Goal: Transaction & Acquisition: Download file/media

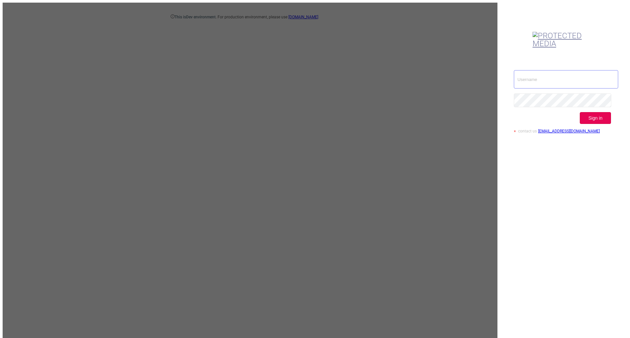
click at [537, 70] on input "text" at bounding box center [566, 79] width 104 height 18
type input "[EMAIL_ADDRESS][DOMAIN_NAME]"
click at [596, 112] on button "Sign in" at bounding box center [594, 118] width 31 height 12
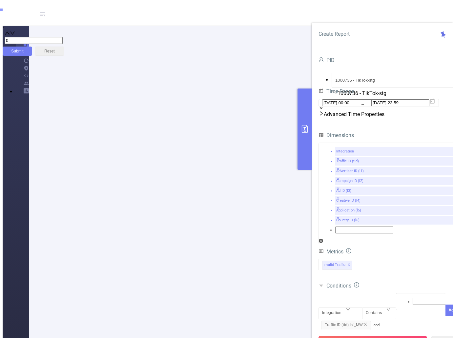
click at [370, 336] on button "Run Report" at bounding box center [372, 342] width 109 height 12
click at [367, 322] on icon "icon: close" at bounding box center [365, 324] width 4 height 4
click at [411, 323] on icon "icon: close" at bounding box center [411, 325] width 4 height 4
click at [435, 104] on icon at bounding box center [432, 101] width 5 height 5
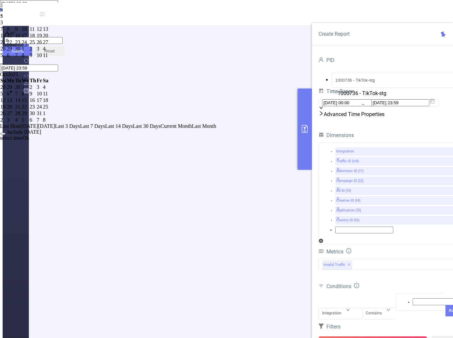
click at [6, 32] on div "7" at bounding box center [3, 29] width 6 height 6
click at [6, 39] on div "14" at bounding box center [3, 36] width 6 height 6
type input "[DATE] 00:00"
click at [29, 141] on link "Ok" at bounding box center [26, 138] width 7 height 6
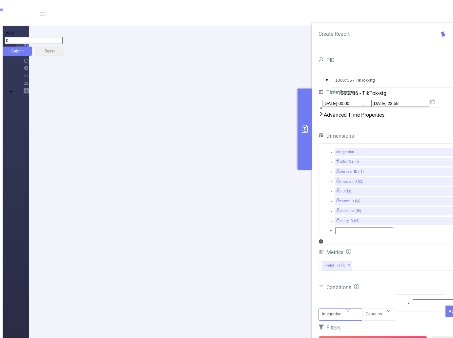
click at [345, 309] on div "Integration" at bounding box center [334, 314] width 24 height 11
click at [338, 14] on li "Traffic ID (tid)" at bounding box center [233, 11] width 440 height 5
click at [377, 309] on div "Contains" at bounding box center [376, 314] width 21 height 11
click at [369, 14] on li "Is" at bounding box center [233, 11] width 440 height 5
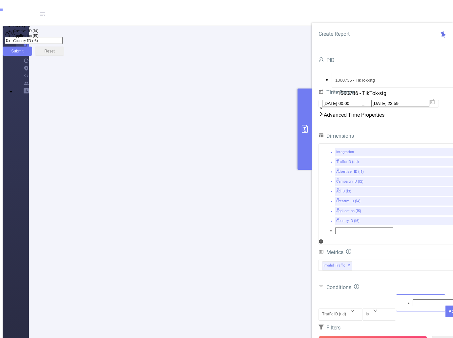
click at [402, 299] on div at bounding box center [420, 303] width 43 height 9
type input "_MW"
click at [398, 9] on li "_MW" at bounding box center [233, 6] width 440 height 5
click at [445, 318] on button "Add" at bounding box center [452, 323] width 14 height 11
click at [348, 309] on div "Integration" at bounding box center [340, 309] width 37 height 0
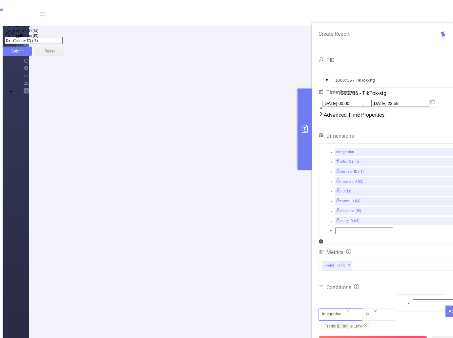
drag, startPoint x: 341, startPoint y: 199, endPoint x: 348, endPoint y: 218, distance: 20.0
click at [341, 19] on li "Advertiser ID (l1)" at bounding box center [233, 16] width 440 height 5
click at [408, 294] on div "Advertiser ID (l1) Is Add Traffic ID (tid) Is '_MW'" at bounding box center [388, 313] width 141 height 38
click at [387, 336] on button "Run Report" at bounding box center [372, 342] width 109 height 12
click at [367, 322] on icon "icon: close" at bounding box center [365, 324] width 4 height 4
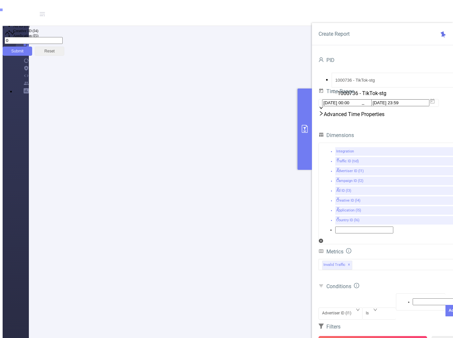
click at [373, 336] on button "Run Report" at bounding box center [372, 342] width 109 height 12
click at [349, 308] on div "Advertiser ID (l1)" at bounding box center [339, 313] width 34 height 11
click at [341, 14] on li "Traffic ID (tid)" at bounding box center [233, 11] width 440 height 5
click at [405, 297] on div at bounding box center [420, 301] width 43 height 9
type input "2"
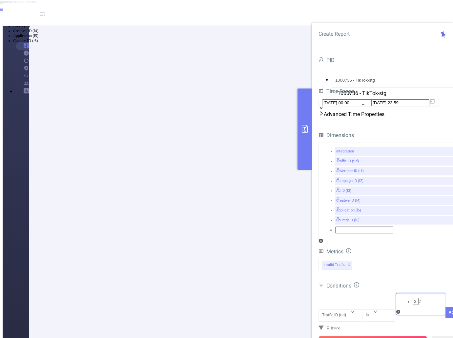
click at [407, 9] on li "2" at bounding box center [233, 6] width 440 height 5
click at [445, 317] on button "Add" at bounding box center [452, 322] width 14 height 11
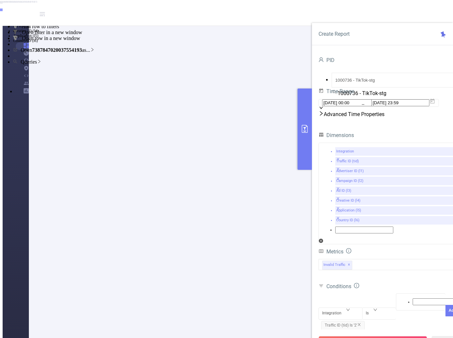
drag, startPoint x: 148, startPoint y: 139, endPoint x: 192, endPoint y: 138, distance: 43.9
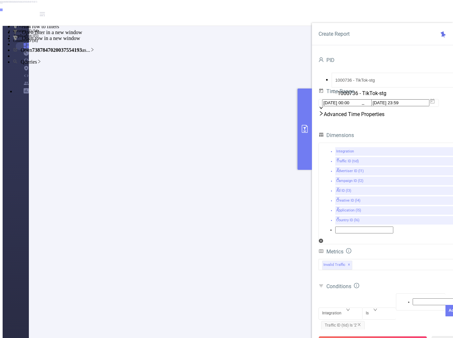
copy p "7387847020037554193"
click at [350, 308] on icon "icon: down" at bounding box center [348, 310] width 4 height 4
click at [341, 19] on li "Advertiser ID (l1)" at bounding box center [233, 16] width 440 height 5
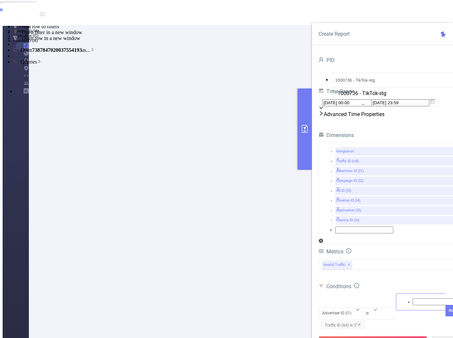
click at [410, 298] on div at bounding box center [420, 302] width 43 height 9
paste input "7387847020037554193"
type input "7387847020037554193"
click at [424, 9] on li "7387847020037554193" at bounding box center [233, 6] width 440 height 5
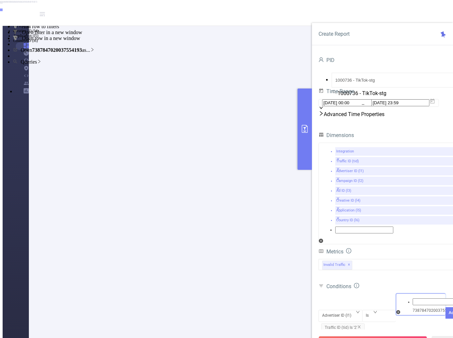
scroll to position [0, 0]
click at [445, 317] on button "Add" at bounding box center [452, 322] width 14 height 11
click at [361, 336] on button "Run Report" at bounding box center [372, 342] width 109 height 12
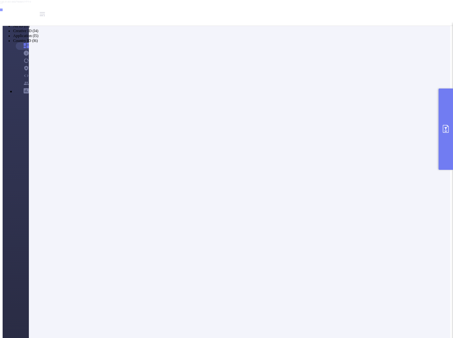
scroll to position [33, 0]
drag, startPoint x: 147, startPoint y: 207, endPoint x: 186, endPoint y: 207, distance: 39.4
click at [445, 133] on icon "primary" at bounding box center [446, 129] width 6 height 8
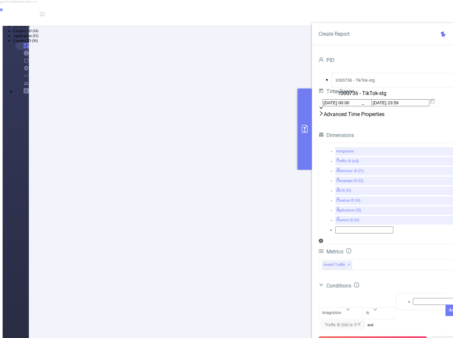
click at [371, 333] on span "Advertiser ID (l1) Is '7387847020037554193'" at bounding box center [366, 337] width 90 height 9
click at [371, 320] on div "Is" at bounding box center [379, 320] width 27 height 0
click at [377, 19] on li "Is Not" at bounding box center [233, 16] width 440 height 5
click at [445, 317] on button "Save" at bounding box center [452, 322] width 14 height 11
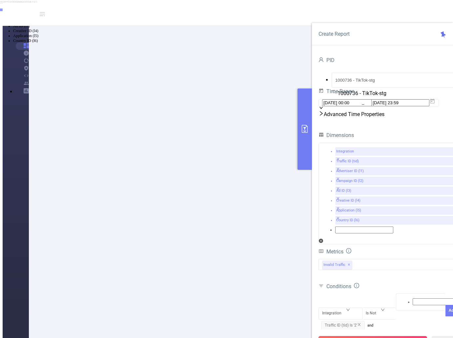
click at [374, 336] on button "Run Report" at bounding box center [372, 342] width 109 height 12
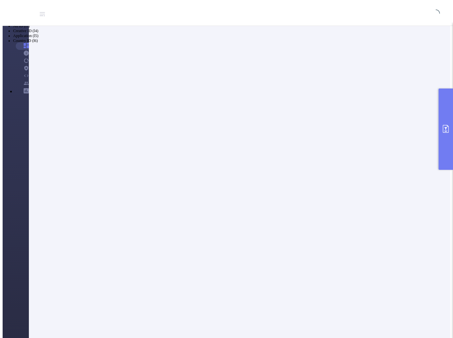
scroll to position [0, 0]
drag, startPoint x: 147, startPoint y: 142, endPoint x: 173, endPoint y: 143, distance: 25.6
click at [442, 127] on icon "primary" at bounding box center [446, 129] width 8 height 8
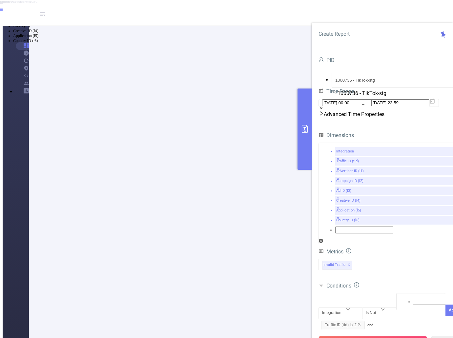
scroll to position [0, 0]
click at [381, 308] on div "Is Not" at bounding box center [379, 308] width 27 height 0
click at [394, 259] on div "Total General IVT Data Centers Disclosed Bots Known Crawlers Irregular Activity…" at bounding box center [388, 268] width 141 height 19
drag, startPoint x: 209, startPoint y: 152, endPoint x: 230, endPoint y: 152, distance: 21.0
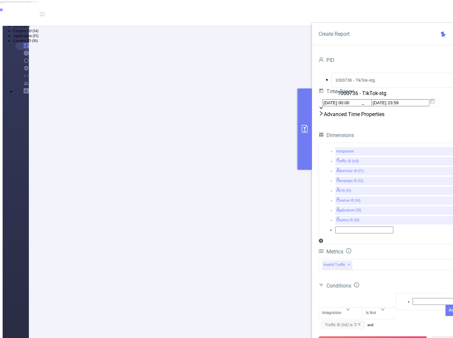
copy p "1802192077731890"
click at [351, 308] on div "Integration" at bounding box center [340, 308] width 37 height 0
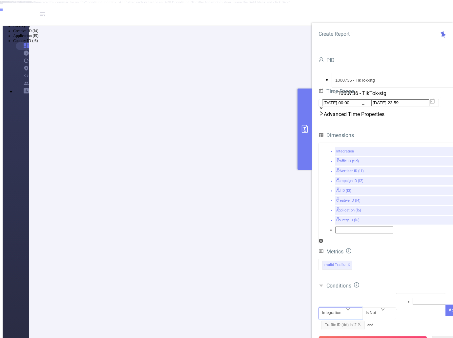
scroll to position [3, 0]
click at [339, 24] on li "Campaign ID (l2)" at bounding box center [233, 21] width 440 height 5
click at [374, 308] on div "Is Not" at bounding box center [373, 313] width 15 height 11
click at [377, 24] on li "Does Not Contain" at bounding box center [233, 21] width 440 height 5
click at [407, 305] on div at bounding box center [420, 309] width 43 height 9
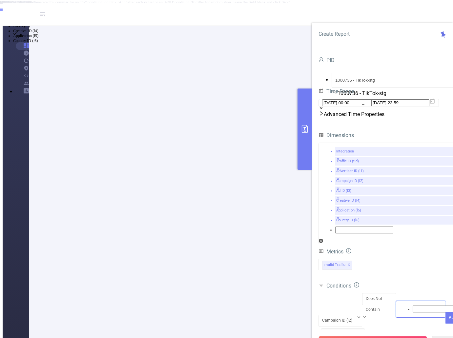
paste input "1802192077731890"
type input "1802192077731890"
click at [412, 259] on div "Invalid Traffic ✕" at bounding box center [388, 264] width 141 height 11
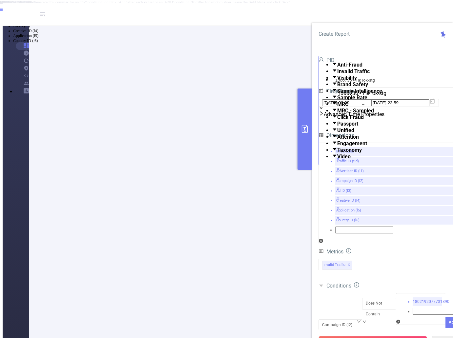
click at [392, 258] on div "Total General IVT Data Centers Disclosed Bots Known Crawlers Irregular Activity…" at bounding box center [388, 269] width 141 height 23
click at [445, 317] on button "Add" at bounding box center [452, 322] width 14 height 11
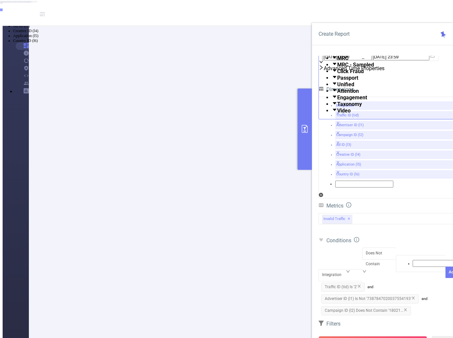
scroll to position [33, 0]
drag, startPoint x: 414, startPoint y: 246, endPoint x: 391, endPoint y: 246, distance: 22.3
click at [413, 296] on icon "icon: close" at bounding box center [413, 298] width 4 height 4
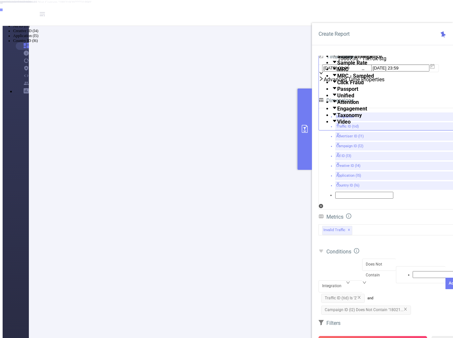
click at [383, 336] on button "Run Report" at bounding box center [372, 342] width 109 height 12
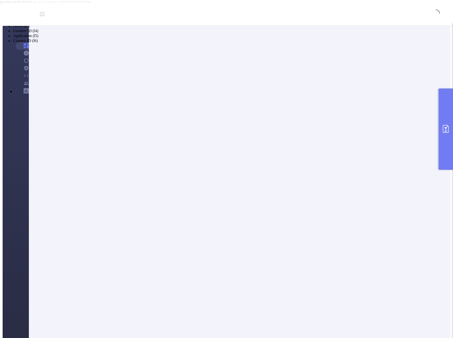
scroll to position [0, 0]
click at [447, 138] on button "primary" at bounding box center [445, 129] width 14 height 81
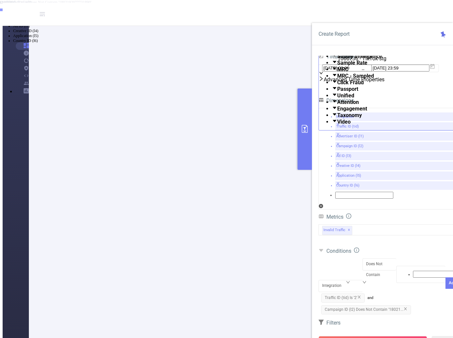
drag, startPoint x: 183, startPoint y: 140, endPoint x: 212, endPoint y: 141, distance: 28.6
click at [373, 296] on span "and Campaign ID (l2) Does Not Contain '18021..." at bounding box center [365, 304] width 95 height 16
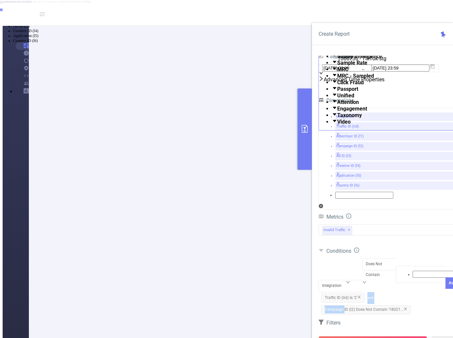
click at [373, 296] on span "and Campaign ID (l2) Does Not Contain '18021..." at bounding box center [365, 304] width 95 height 16
click at [390, 258] on div "Integration Does Not Contain Add Traffic ID (tid) Is '2' and Campaign ID (l2) D…" at bounding box center [388, 286] width 141 height 57
click at [366, 280] on icon "icon: down" at bounding box center [364, 282] width 4 height 4
click at [443, 258] on div "Integration Does Not Contain Add Traffic ID (tid) Is '2' and Campaign ID (l2) D…" at bounding box center [388, 286] width 141 height 57
click at [379, 259] on div "Does Not Contain" at bounding box center [379, 270] width 27 height 22
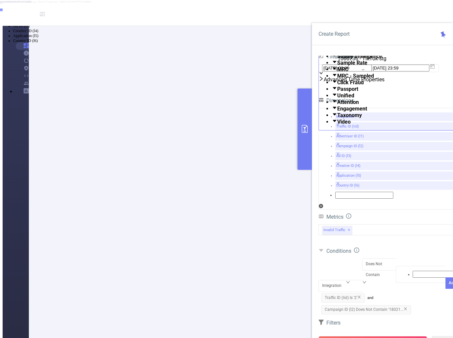
click at [423, 258] on div "Integration Does Not Contain Add Traffic ID (tid) Is '2' and Campaign ID (l2) D…" at bounding box center [388, 286] width 141 height 57
click at [380, 259] on div "Does Not Contain" at bounding box center [379, 270] width 27 height 22
click at [424, 258] on div "Integration Does Not Contain Add Traffic ID (tid) Is '2' and Campaign ID (l2) D…" at bounding box center [388, 286] width 141 height 57
click at [382, 305] on span "Campaign ID (l2) Does Not Contain '18021..." at bounding box center [366, 309] width 90 height 9
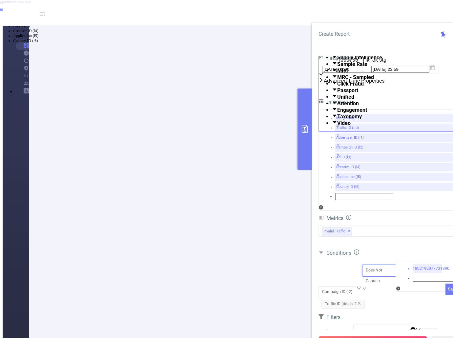
click at [375, 265] on div "Does Not Contain" at bounding box center [379, 276] width 27 height 22
click at [375, 19] on li "Is Not" at bounding box center [233, 16] width 440 height 5
click at [445, 284] on button "Save" at bounding box center [452, 289] width 14 height 11
click at [323, 251] on icon at bounding box center [321, 252] width 4 height 3
click at [320, 250] on icon at bounding box center [320, 252] width 5 height 5
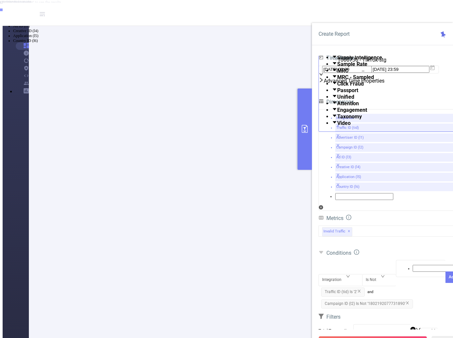
click at [379, 336] on button "Run Report" at bounding box center [372, 342] width 109 height 12
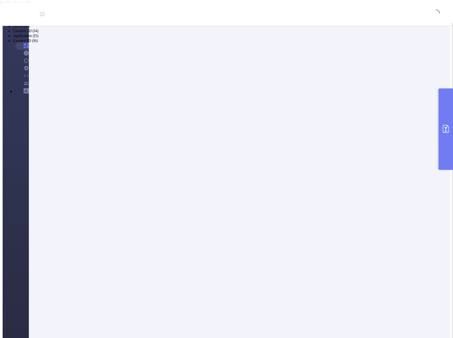
scroll to position [0, 0]
drag, startPoint x: 445, startPoint y: 139, endPoint x: 438, endPoint y: 144, distance: 8.9
click at [446, 139] on button "primary" at bounding box center [445, 129] width 14 height 81
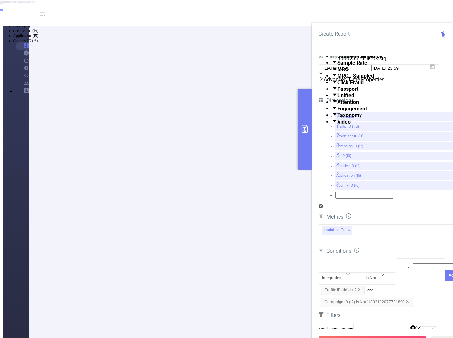
scroll to position [131, 0]
drag, startPoint x: 280, startPoint y: 255, endPoint x: 148, endPoint y: 221, distance: 136.4
click at [280, 241] on li "50 / page" at bounding box center [233, 238] width 435 height 6
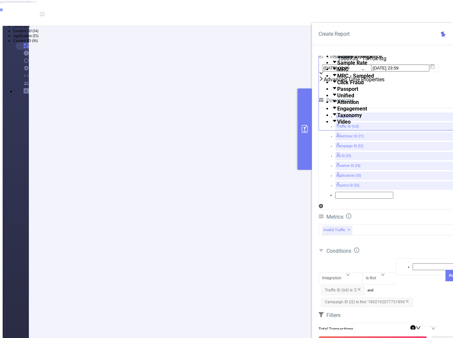
click at [389, 298] on span "Campaign ID (l2) Is Not '1802192077731890'" at bounding box center [367, 302] width 92 height 9
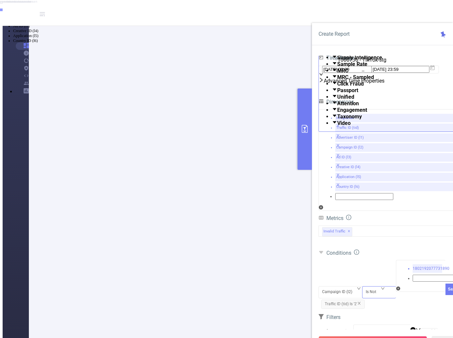
click at [377, 287] on div "Is Not" at bounding box center [379, 287] width 27 height 0
click at [383, 24] on li "Does Not Contain" at bounding box center [233, 21] width 440 height 5
click at [445, 284] on button "Save" at bounding box center [452, 289] width 14 height 11
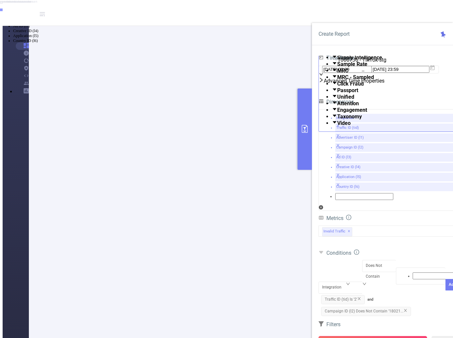
click at [368, 336] on button "Run Report" at bounding box center [372, 342] width 109 height 12
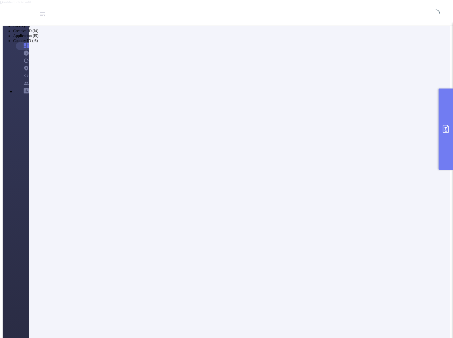
scroll to position [0, 0]
click at [443, 150] on button "primary" at bounding box center [445, 129] width 14 height 81
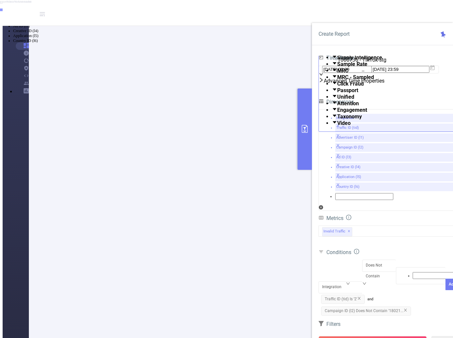
scroll to position [131, 0]
click at [279, 241] on li "50 / page" at bounding box center [233, 238] width 435 height 6
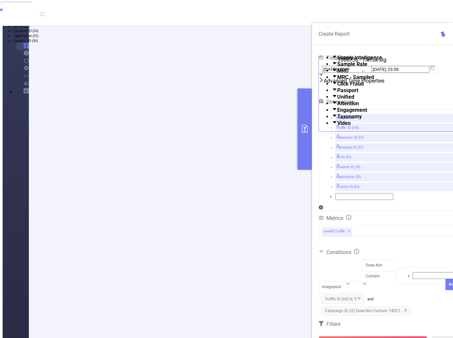
copy p "1842431312722946"
click at [345, 282] on div "Integration" at bounding box center [334, 287] width 24 height 11
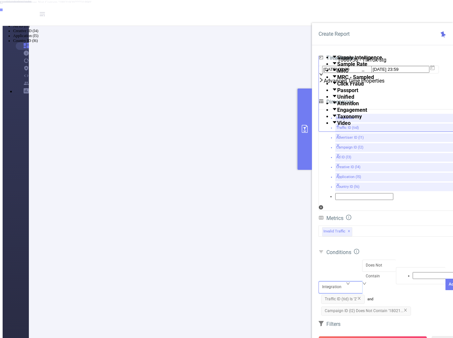
click at [337, 24] on li "Campaign ID (l2)" at bounding box center [233, 21] width 440 height 5
click at [400, 272] on div at bounding box center [420, 276] width 43 height 9
paste input "1842431312722946"
type input "1842431312722946"
click at [422, 9] on li "1842431312722946" at bounding box center [233, 6] width 440 height 5
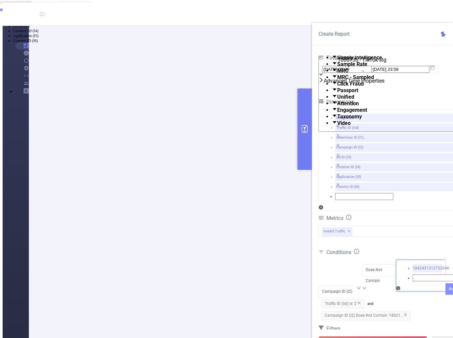
click at [445, 283] on button "Add" at bounding box center [452, 288] width 14 height 11
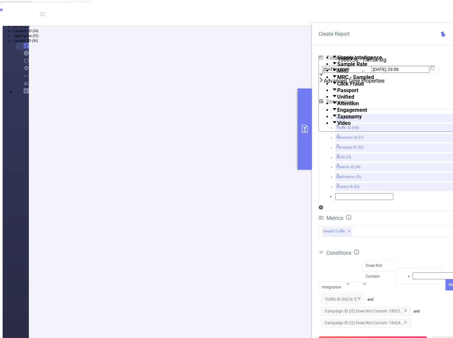
click at [383, 319] on span "Campaign ID (l2) Does Not Contain '18424..." at bounding box center [366, 323] width 90 height 9
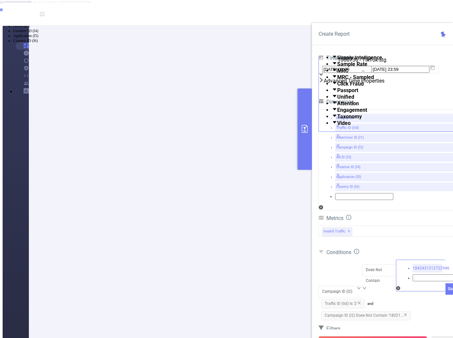
click at [411, 260] on div "1842431312722946" at bounding box center [421, 276] width 50 height 32
type input "or"
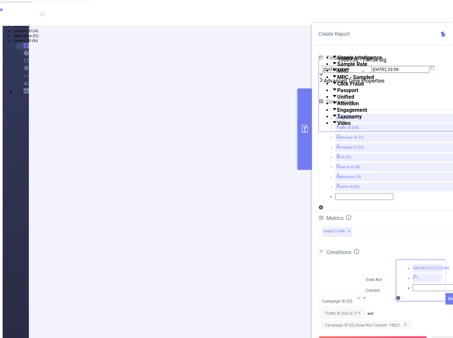
click at [409, 14] on li "1842431312722946" at bounding box center [233, 11] width 440 height 5
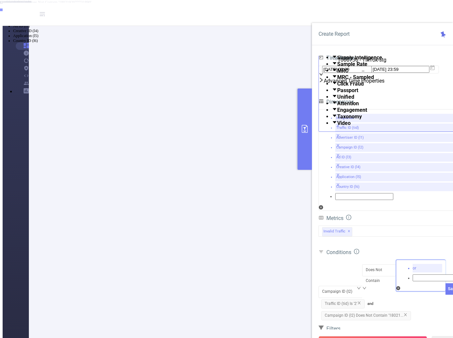
click at [416, 9] on li "or" at bounding box center [233, 6] width 440 height 5
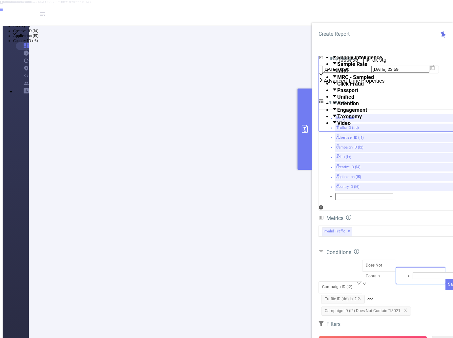
click at [384, 320] on div "Filters" at bounding box center [388, 325] width 141 height 10
click at [378, 307] on span "Campaign ID (l2) Does Not Contain '18021..." at bounding box center [366, 311] width 90 height 9
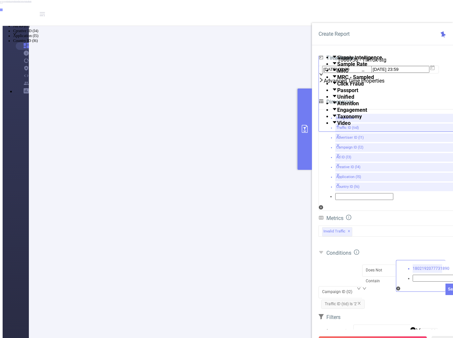
click at [399, 260] on div "1802192077731890" at bounding box center [421, 276] width 50 height 32
type input "or"
click at [406, 9] on li "or" at bounding box center [233, 6] width 440 height 5
paste input "1842431312722946"
type input "1842431312722946"
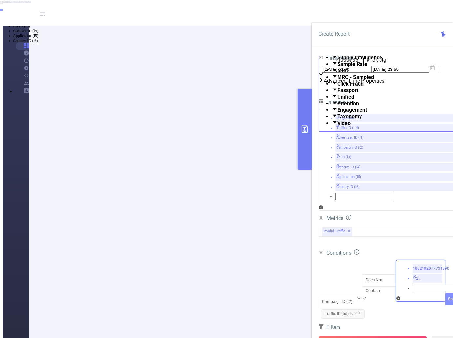
click at [445, 294] on button "Save" at bounding box center [452, 299] width 14 height 11
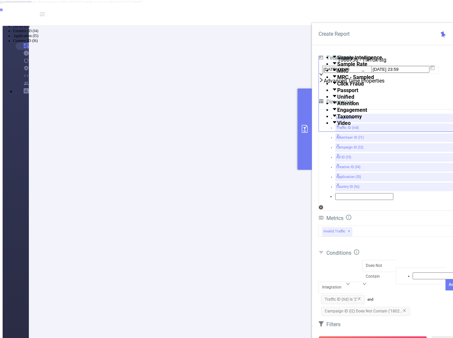
click at [383, 307] on span "Campaign ID (l2) Does Not Contain ('1802..." at bounding box center [365, 311] width 89 height 9
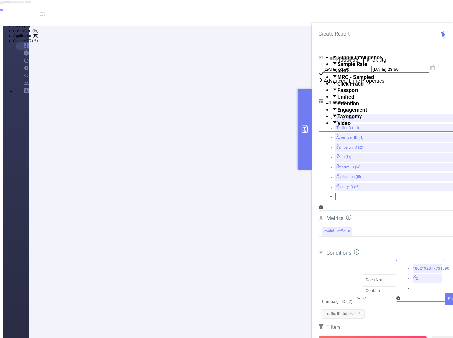
click at [413, 274] on div "+ 2 ..." at bounding box center [428, 278] width 30 height 9
click at [20, 8] on icon "icon: check" at bounding box center [18, 6] width 4 height 4
click at [445, 294] on button "Save" at bounding box center [452, 299] width 14 height 11
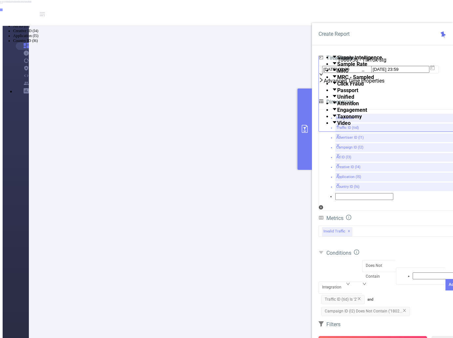
click at [359, 336] on button "Run Report" at bounding box center [372, 342] width 109 height 12
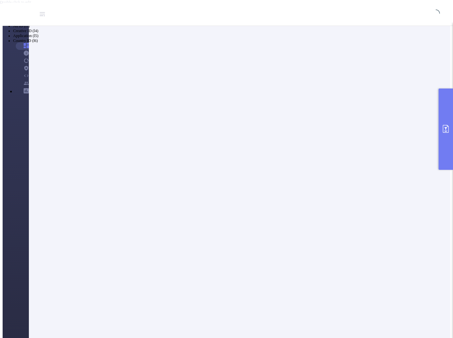
scroll to position [0, 0]
click at [447, 134] on button "primary" at bounding box center [445, 129] width 14 height 81
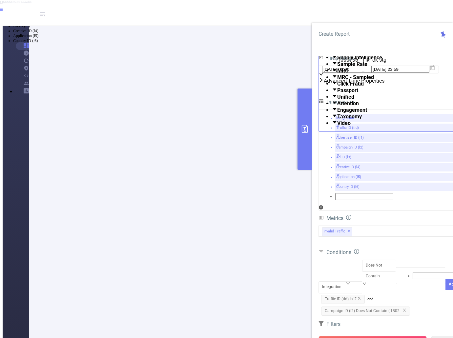
scroll to position [42, 0]
copy p "1841815785120881"
click at [390, 307] on span "Campaign ID (l2) Does Not Contain ('1802..." at bounding box center [365, 311] width 89 height 9
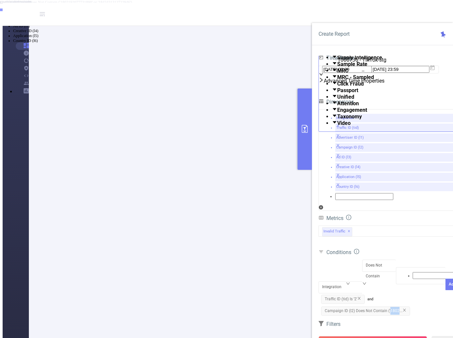
click at [390, 307] on span "Campaign ID (l2) Does Not Contain ('1802..." at bounding box center [365, 311] width 89 height 9
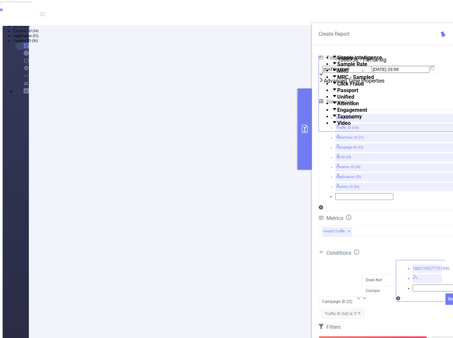
click at [415, 260] on div "1802192077731890 + 1 ..." at bounding box center [421, 281] width 50 height 42
paste input "1841815785120881"
type input "1841815785120881"
click at [445, 294] on button "Save" at bounding box center [452, 299] width 14 height 11
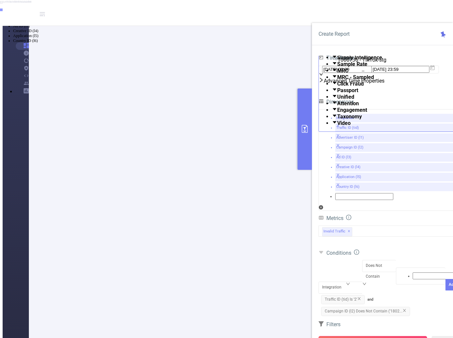
click at [370, 336] on button "Run Report" at bounding box center [372, 342] width 109 height 12
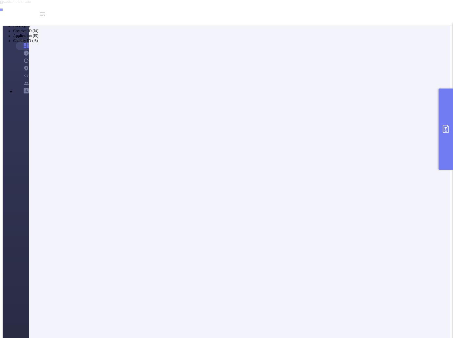
scroll to position [131, 0]
click at [445, 156] on button "primary" at bounding box center [445, 129] width 14 height 81
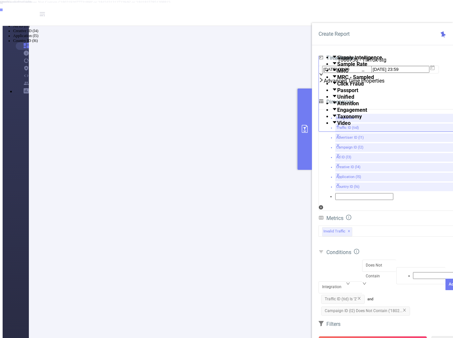
copy p "1841154666135569"
click at [344, 282] on div "Integration" at bounding box center [334, 287] width 24 height 11
click at [340, 19] on li "Advertiser ID (l1)" at bounding box center [233, 16] width 440 height 5
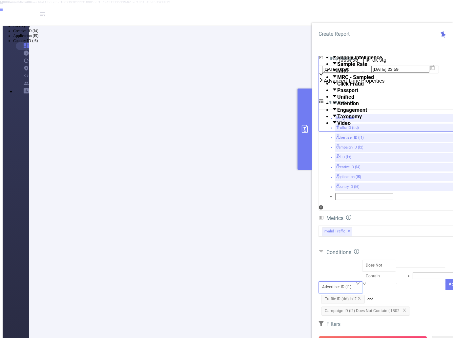
click at [340, 282] on div "Advertiser ID (l1)" at bounding box center [339, 287] width 34 height 11
click at [334, 29] on li "Ad ID (l3)" at bounding box center [233, 26] width 440 height 5
click at [379, 260] on div "Does Not Contain" at bounding box center [379, 271] width 27 height 22
click at [369, 14] on li "Is" at bounding box center [233, 11] width 440 height 5
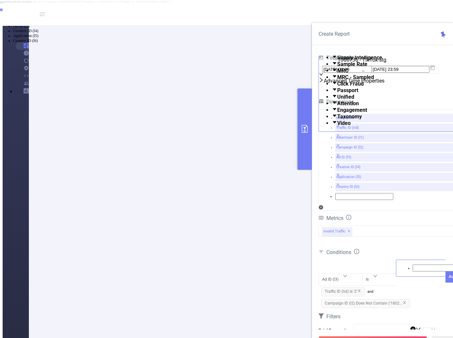
click at [403, 264] on div at bounding box center [420, 268] width 43 height 9
paste input "1841154666135569"
type input "1841154666135569"
click at [445, 283] on button "Add" at bounding box center [452, 288] width 14 height 11
click at [365, 336] on button "Run Report" at bounding box center [372, 342] width 109 height 12
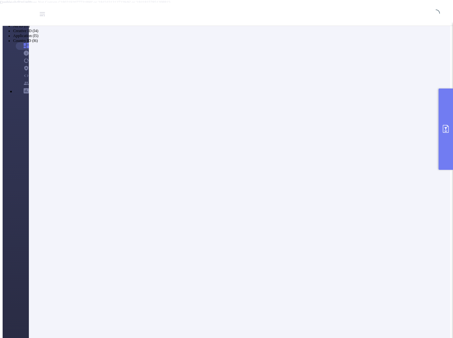
scroll to position [0, 0]
click at [442, 134] on button "primary" at bounding box center [445, 129] width 14 height 81
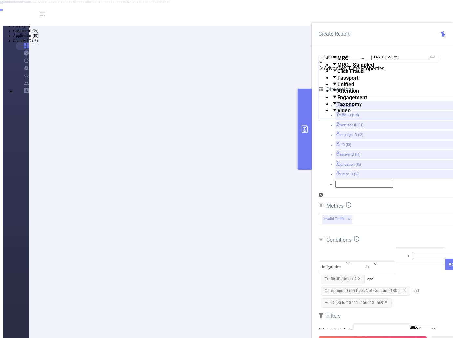
type input "50"
click at [375, 336] on button "Run Report" at bounding box center [372, 342] width 109 height 12
click at [19, 36] on button "Cancel" at bounding box center [9, 32] width 19 height 7
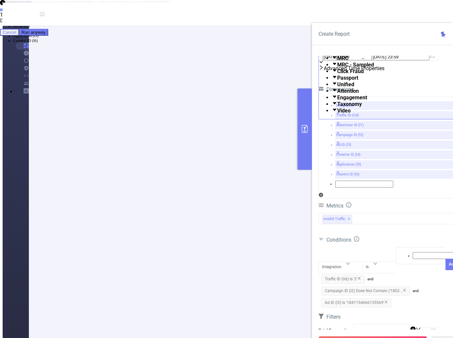
click at [385, 336] on button "Run Report" at bounding box center [372, 342] width 109 height 12
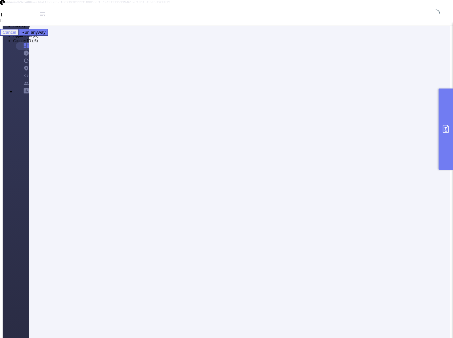
scroll to position [0, 0]
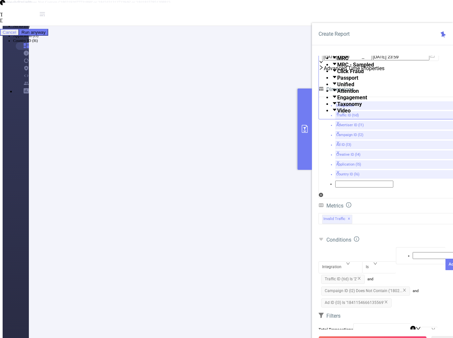
click at [359, 276] on icon "icon: close" at bounding box center [359, 278] width 4 height 4
click at [400, 275] on span "Campaign ID (l2) Does Not Contain ('1802..." at bounding box center [365, 279] width 89 height 9
click at [404, 277] on icon "icon: close" at bounding box center [404, 279] width 4 height 4
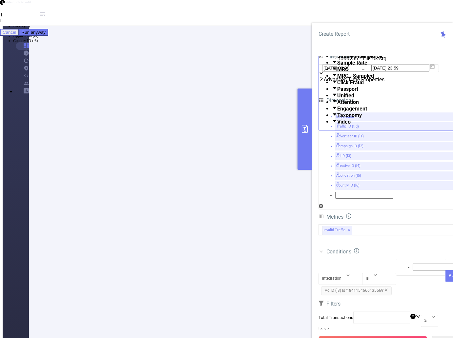
click at [385, 288] on icon "icon: close" at bounding box center [386, 290] width 4 height 4
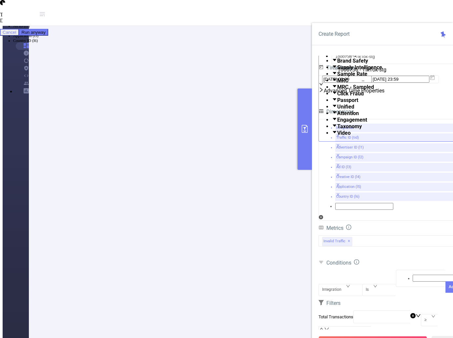
click at [376, 336] on button "Run Report" at bounding box center [372, 342] width 109 height 12
drag, startPoint x: 379, startPoint y: 298, endPoint x: 357, endPoint y: 300, distance: 22.1
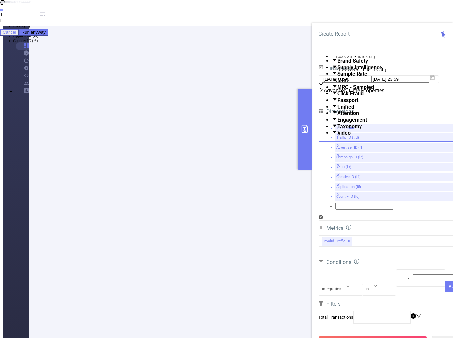
type input "7"
type input "8,000"
click at [376, 336] on button "Run Report" at bounding box center [372, 342] width 109 height 12
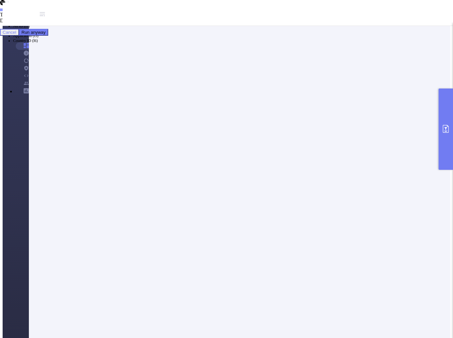
scroll to position [98, 0]
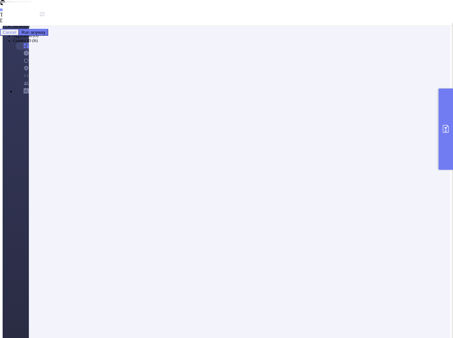
click at [169, 19] on li "New Value Only" at bounding box center [233, 16] width 440 height 5
click at [445, 132] on icon "primary" at bounding box center [446, 129] width 6 height 8
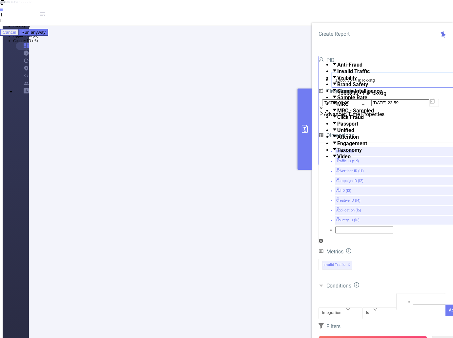
drag, startPoint x: 382, startPoint y: 71, endPoint x: 309, endPoint y: 64, distance: 73.2
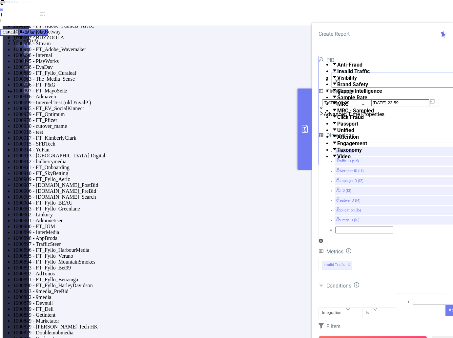
type input "941"
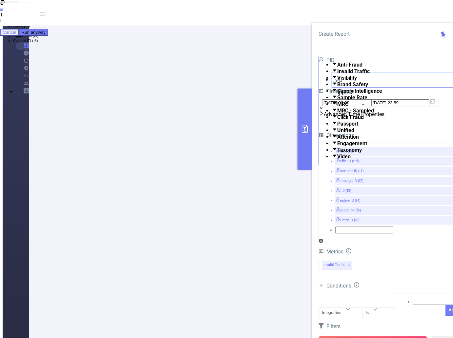
click at [385, 11] on li "1000941 - FT_Adobe_Publicis_EMEA 114K [101K rows]" at bounding box center [233, 8] width 440 height 6
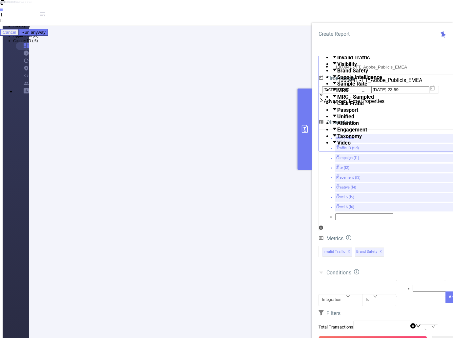
scroll to position [33, 0]
click at [366, 336] on button "Run Report" at bounding box center [372, 342] width 109 height 12
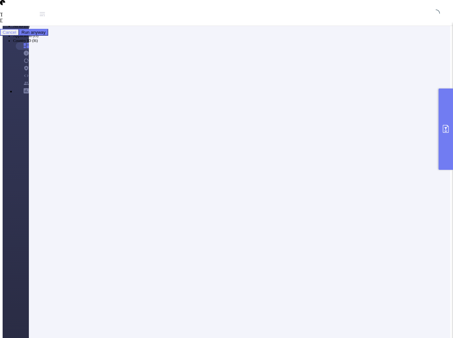
scroll to position [0, 0]
drag, startPoint x: 147, startPoint y: 172, endPoint x: 209, endPoint y: 175, distance: 61.7
drag, startPoint x: 209, startPoint y: 174, endPoint x: 217, endPoint y: 175, distance: 8.3
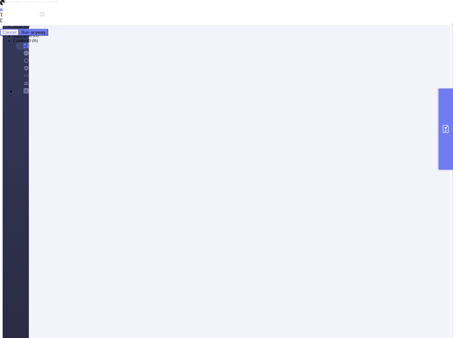
click at [170, 19] on li "New Value Only" at bounding box center [233, 16] width 440 height 5
